Goal: Find contact information: Find contact information

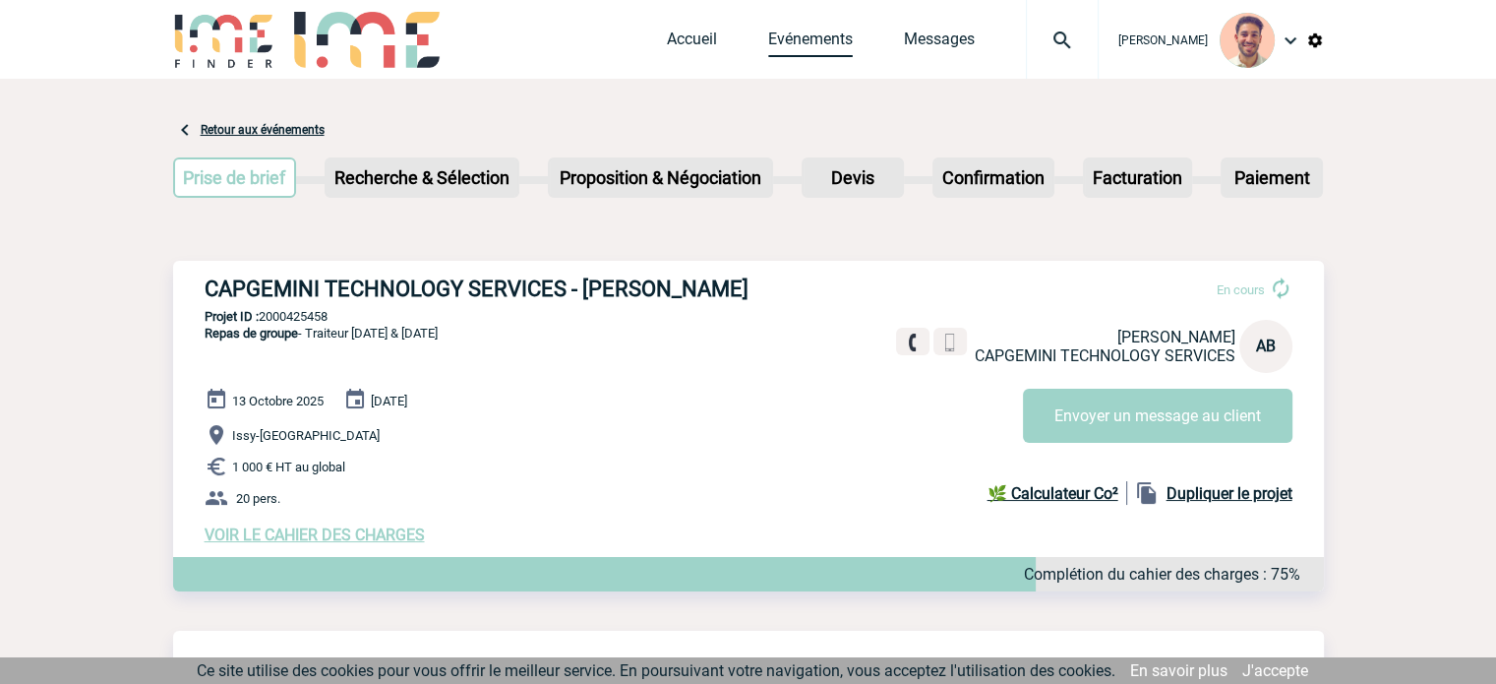
click at [805, 51] on link "Evénements" at bounding box center [810, 44] width 85 height 28
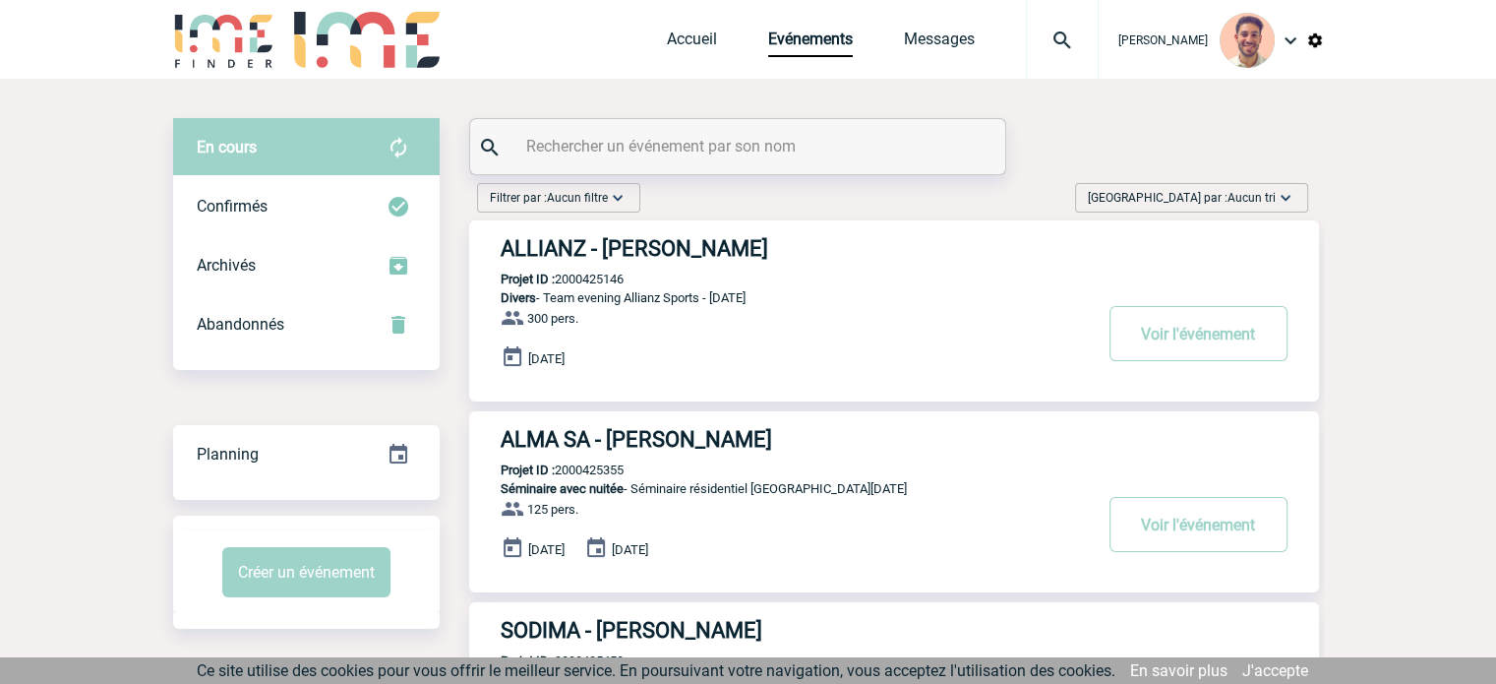
click at [807, 162] on div at bounding box center [737, 146] width 535 height 55
click at [801, 152] on input "text" at bounding box center [740, 146] width 438 height 29
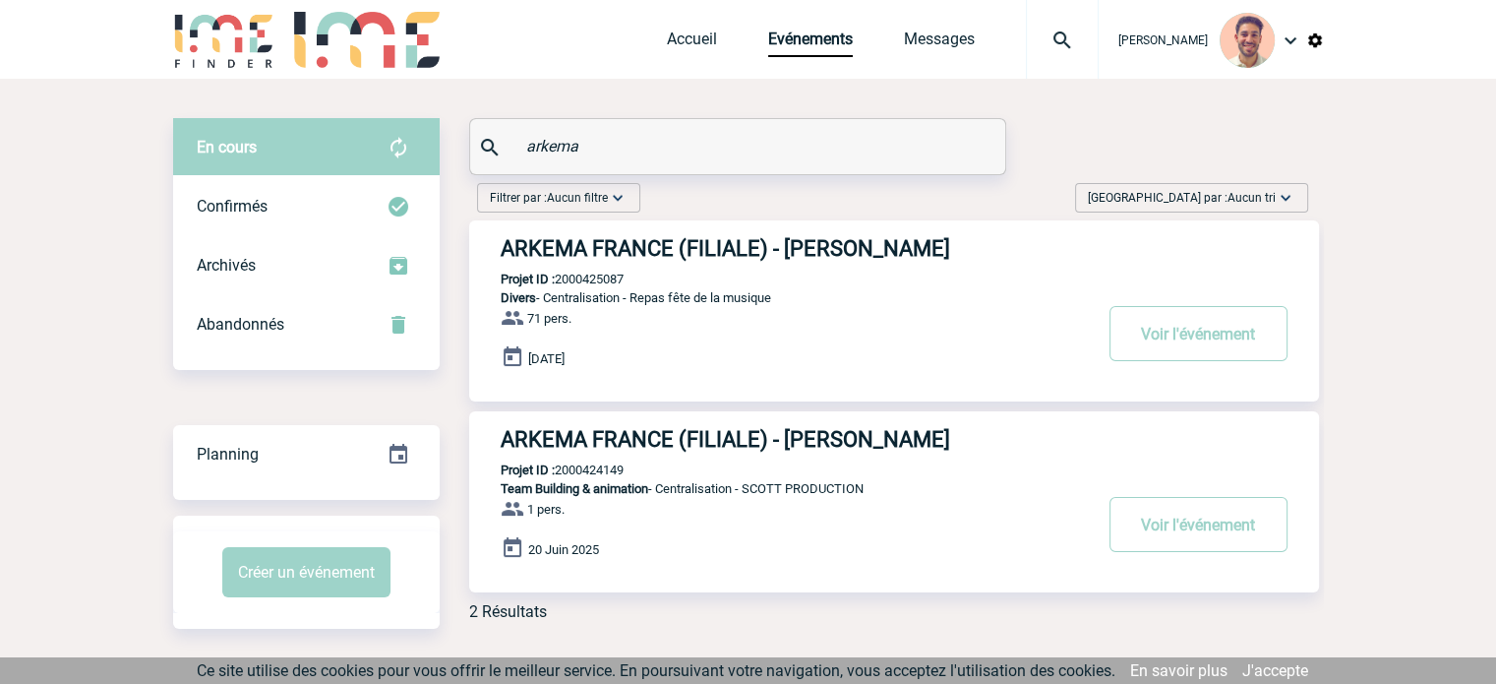
type input "arkema"
drag, startPoint x: 640, startPoint y: 476, endPoint x: 609, endPoint y: 474, distance: 31.5
click at [636, 471] on div "ARKEMA FRANCE (FILIALE) - [PERSON_NAME] Projet ID : 2000424149 Team Building & …" at bounding box center [894, 501] width 850 height 181
drag, startPoint x: 602, startPoint y: 472, endPoint x: 559, endPoint y: 475, distance: 43.4
click at [559, 475] on div "ARKEMA FRANCE (FILIALE) - [PERSON_NAME] Projet ID : 2000424149 Team Building & …" at bounding box center [894, 501] width 850 height 181
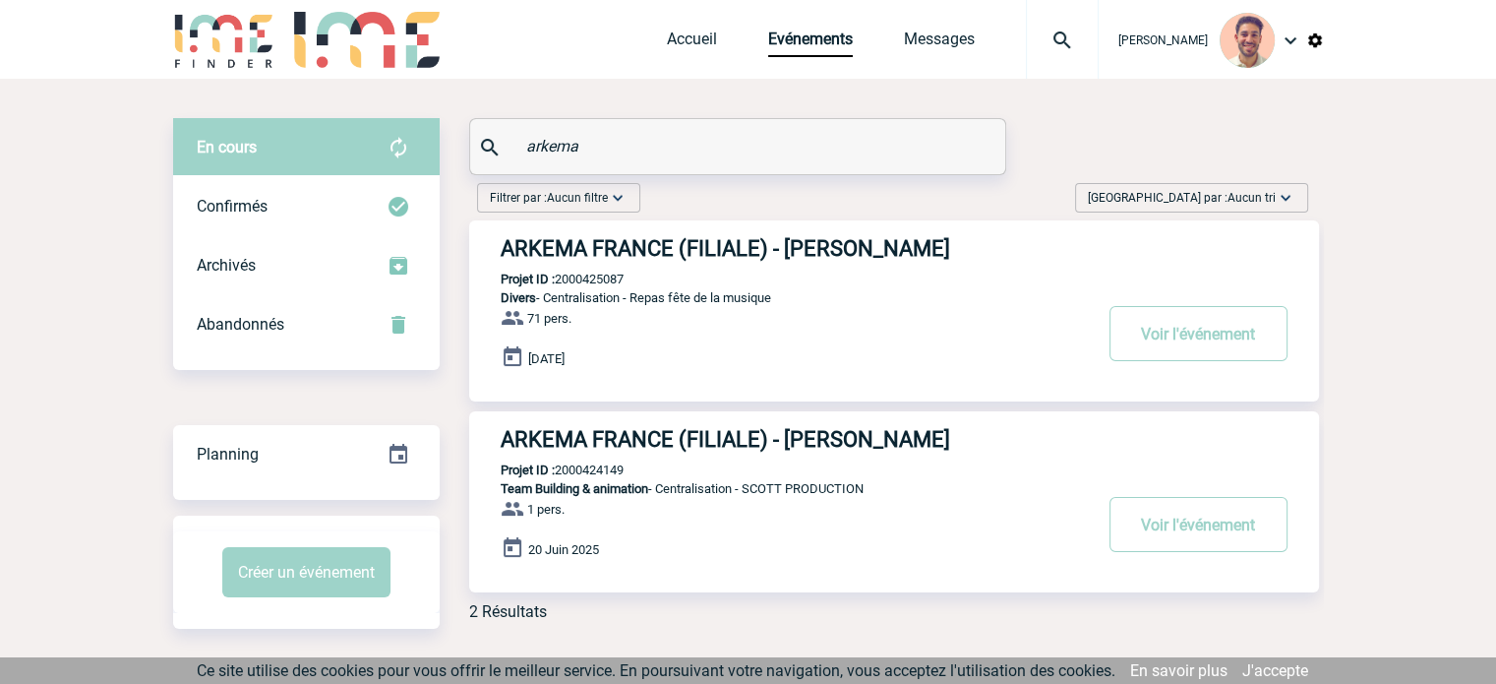
copy p "2000424149"
click at [52, 170] on body "[PERSON_NAME] Accueil Evénements" at bounding box center [748, 357] width 1496 height 715
